Goal: Find specific page/section: Find specific page/section

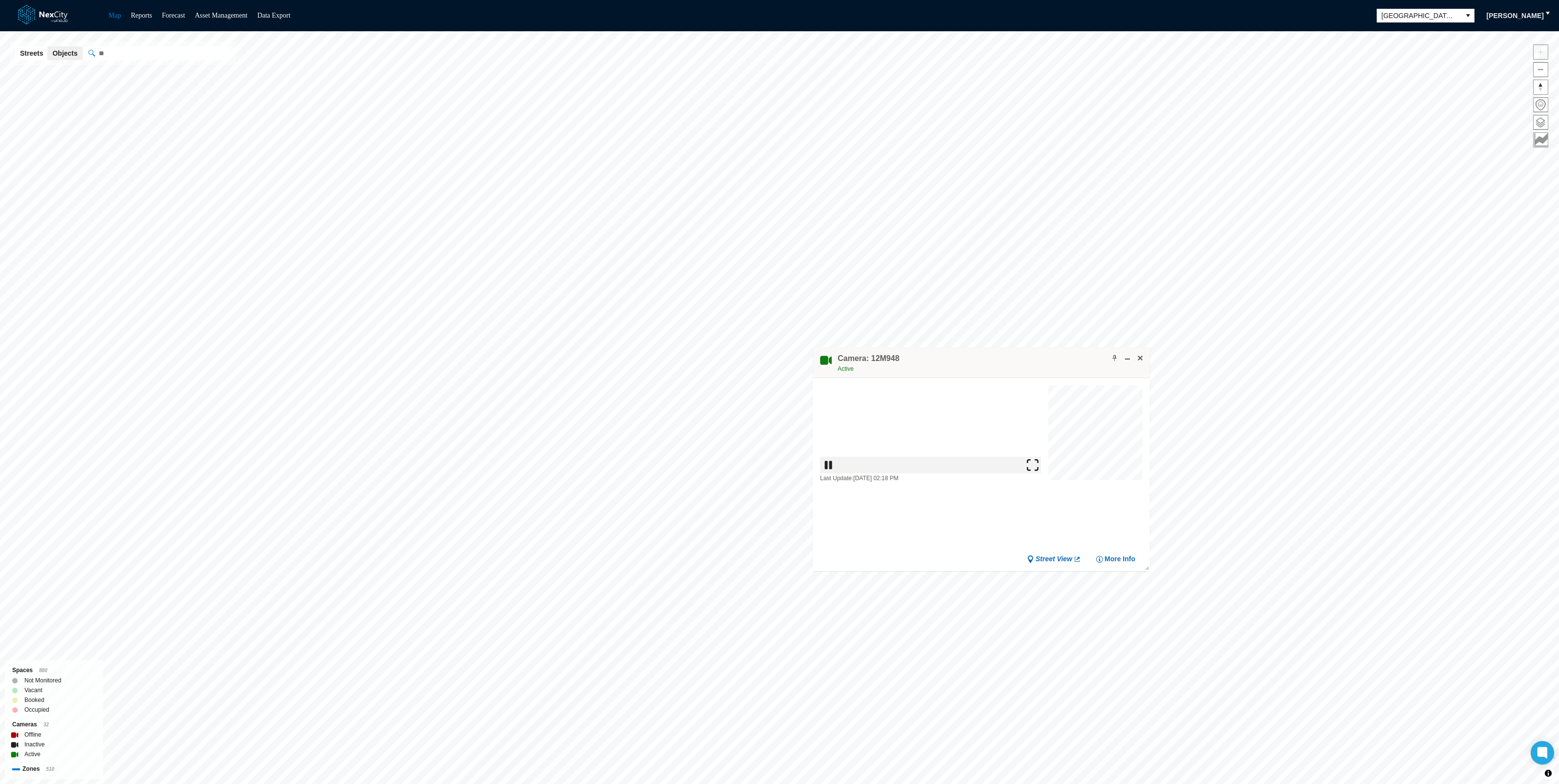
drag, startPoint x: 674, startPoint y: 441, endPoint x: 980, endPoint y: 352, distance: 318.7
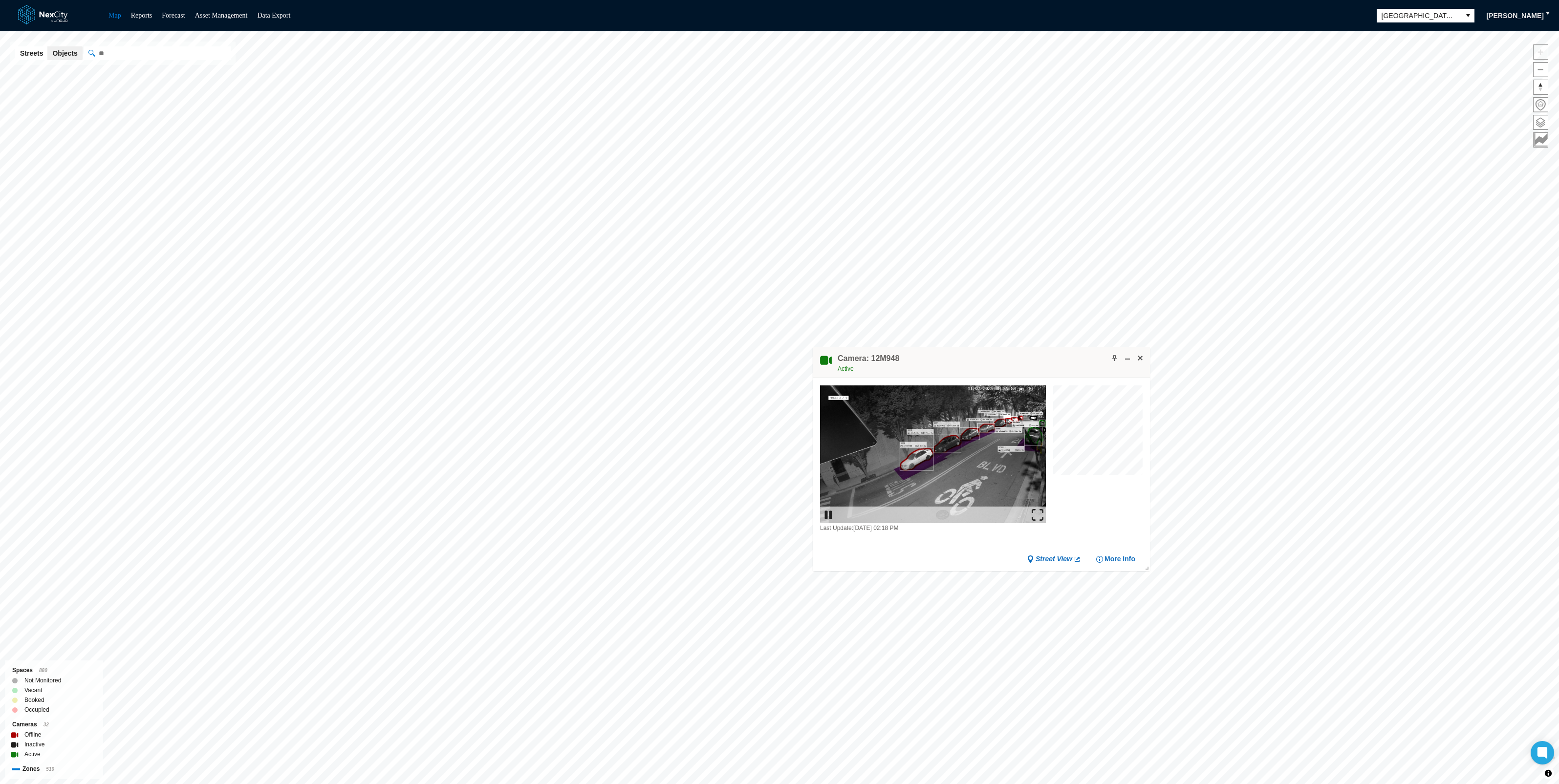
click at [980, 352] on div "Camera: 12M948 Active" at bounding box center [981, 363] width 337 height 31
